Goal: Find specific fact: Find specific fact

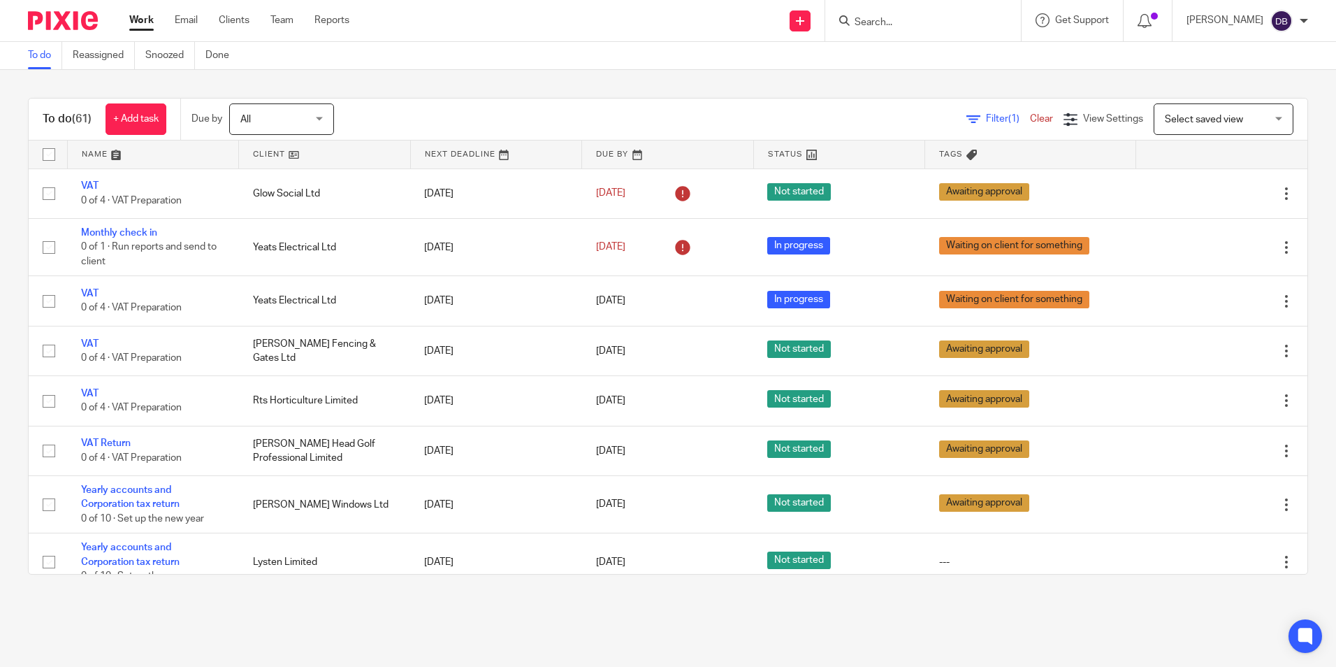
click at [66, 22] on img at bounding box center [63, 20] width 70 height 19
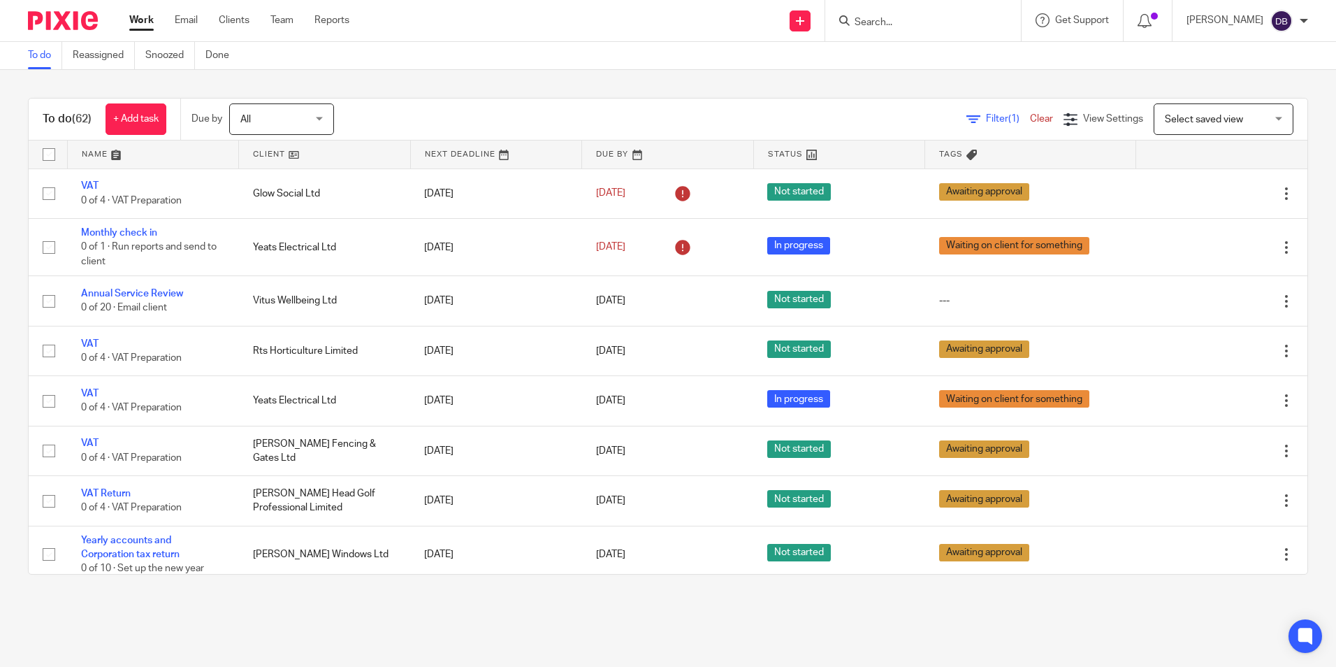
click at [69, 24] on img at bounding box center [63, 20] width 70 height 19
drag, startPoint x: 879, startPoint y: 37, endPoint x: 886, endPoint y: 23, distance: 15.6
click at [874, 34] on div at bounding box center [923, 20] width 196 height 41
click at [887, 22] on input "Search" at bounding box center [916, 23] width 126 height 13
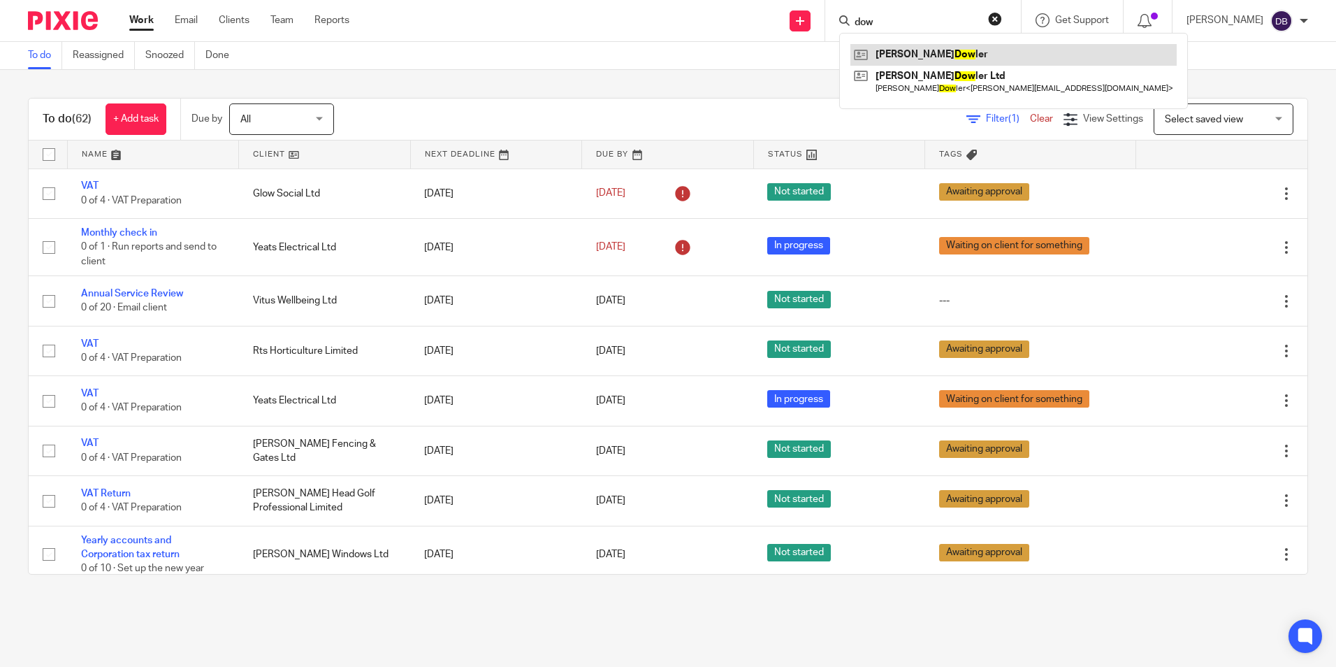
type input "dow"
click at [933, 52] on link at bounding box center [1014, 54] width 326 height 21
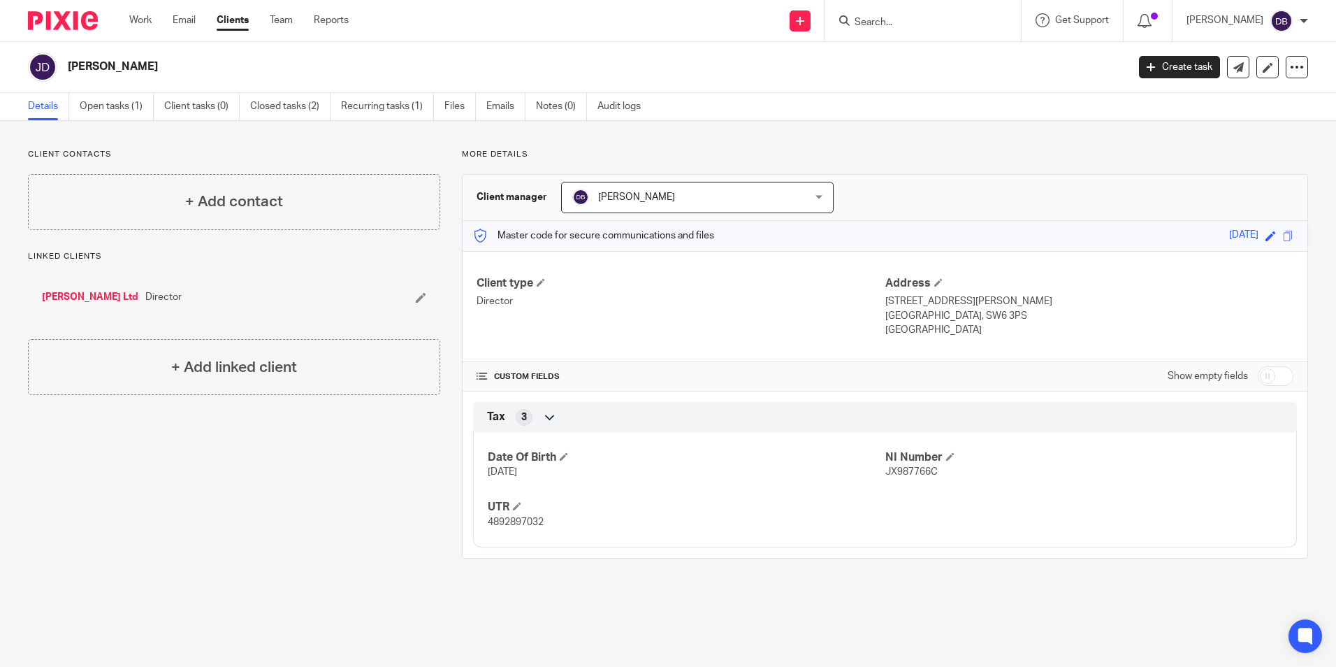
click at [493, 529] on p "4892897032" at bounding box center [686, 522] width 397 height 14
copy span "4892897032"
click at [914, 470] on span "JX987766C" at bounding box center [912, 472] width 52 height 10
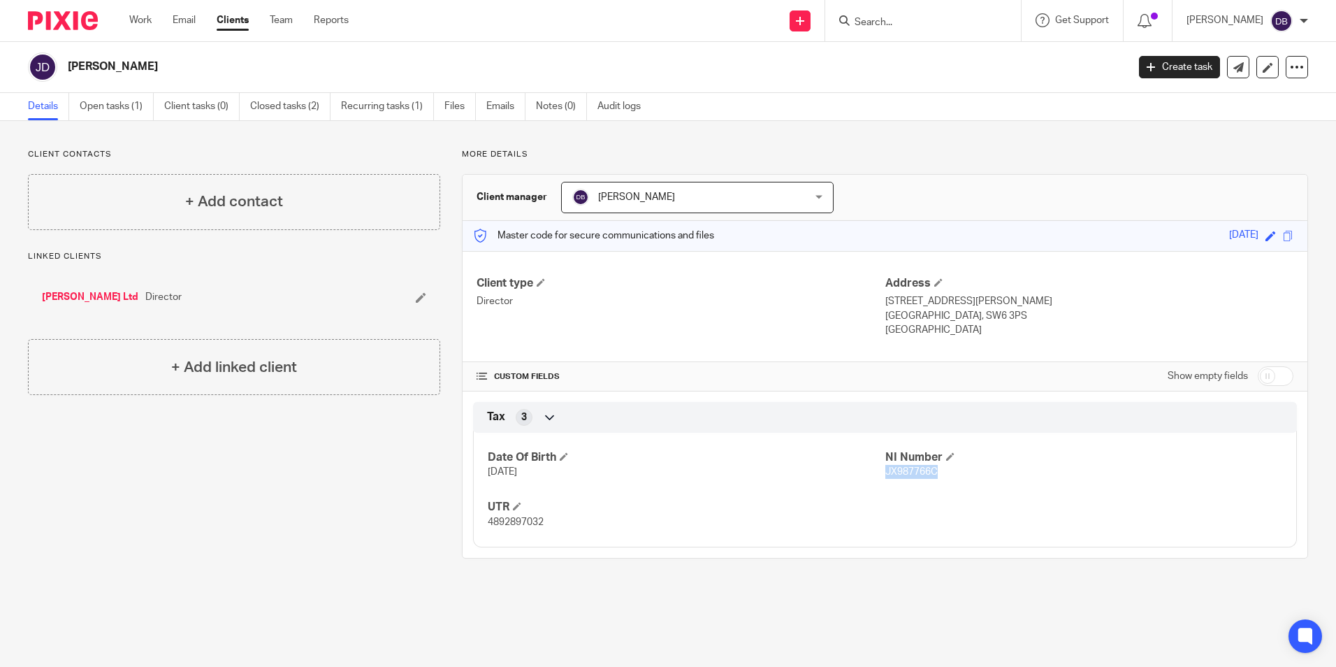
copy span "JX987766C"
click at [927, 299] on p "[STREET_ADDRESS][PERSON_NAME]" at bounding box center [1090, 301] width 408 height 14
copy div "[STREET_ADDRESS][PERSON_NAME]"
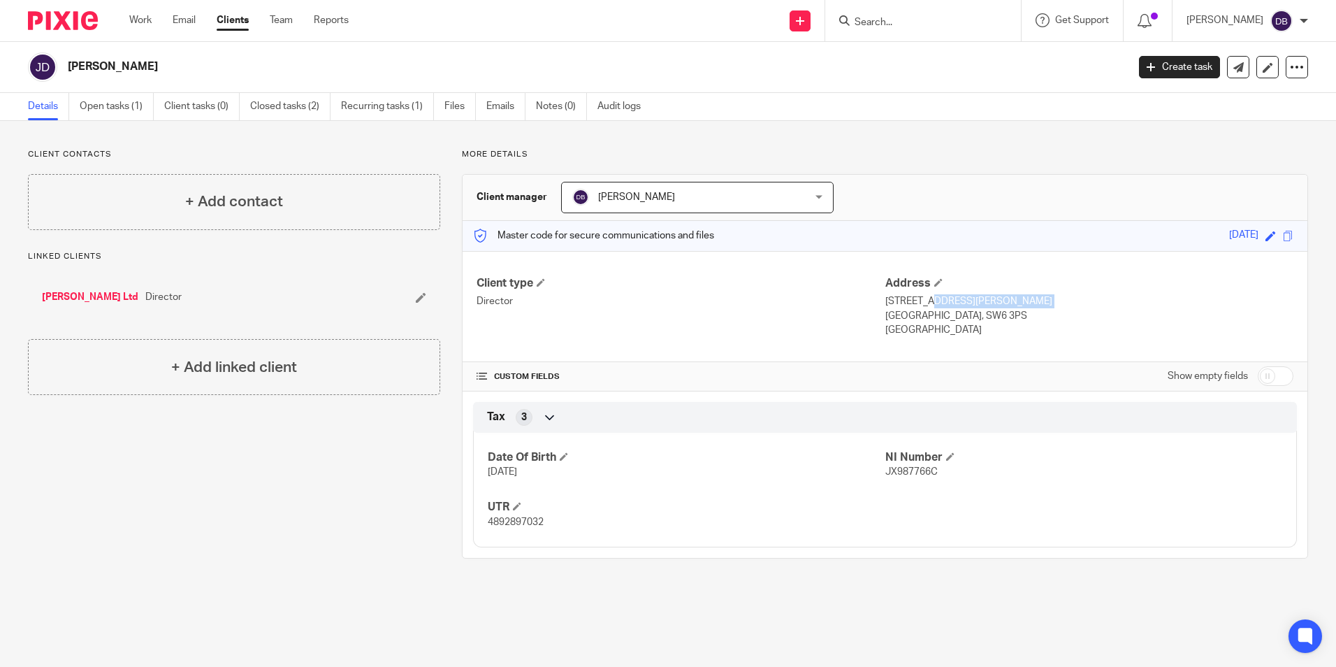
click at [891, 314] on p "[GEOGRAPHIC_DATA], SW6 3PS" at bounding box center [1090, 316] width 408 height 14
click at [891, 314] on p "London, SW6 3PS" at bounding box center [1090, 316] width 408 height 14
copy p "London"
drag, startPoint x: 918, startPoint y: 315, endPoint x: 979, endPoint y: 318, distance: 60.9
click at [979, 318] on p "London, SW6 3PS" at bounding box center [1090, 316] width 408 height 14
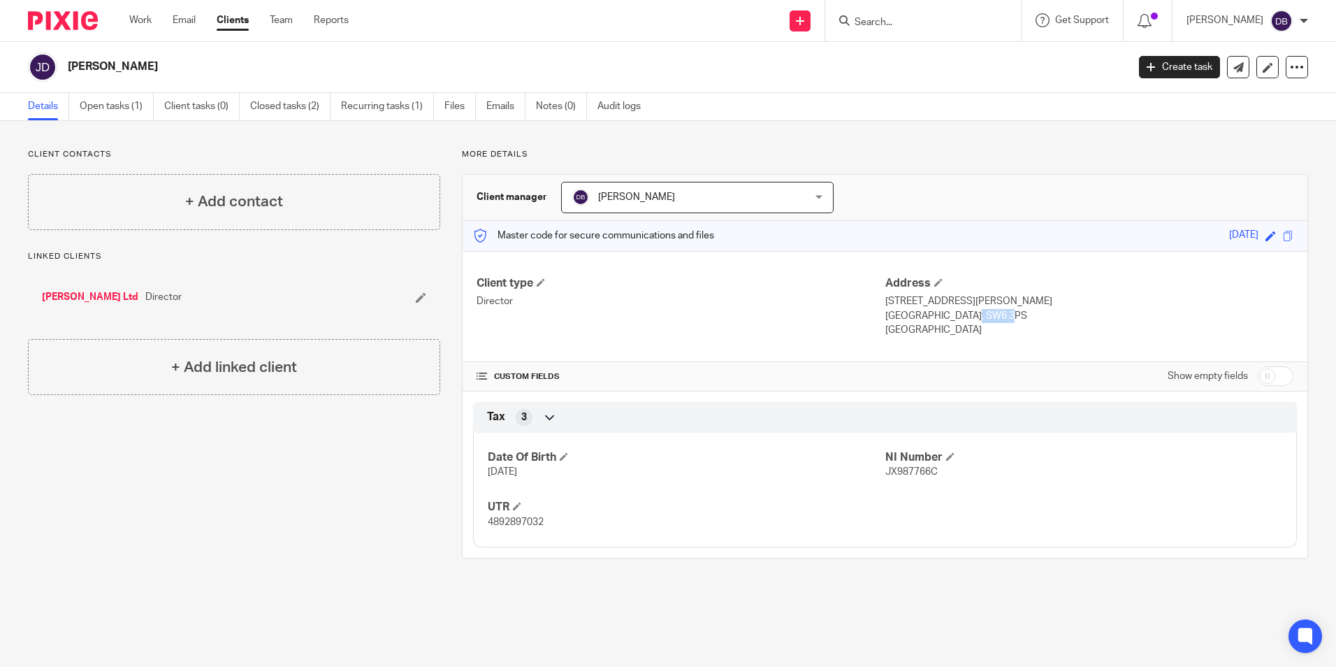
drag, startPoint x: 979, startPoint y: 318, endPoint x: 948, endPoint y: 314, distance: 31.7
copy p "SW6 3PS"
click at [81, 16] on img at bounding box center [63, 20] width 70 height 19
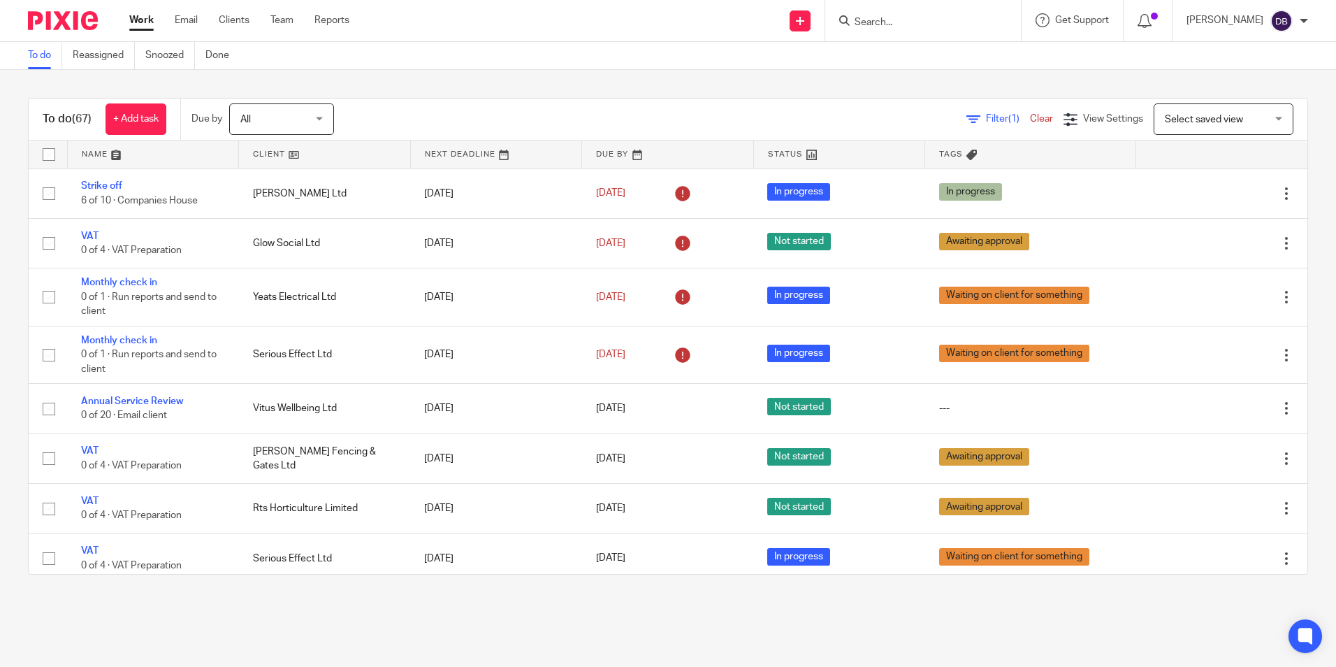
click at [66, 15] on img at bounding box center [63, 20] width 70 height 19
